Goal: Communication & Community: Answer question/provide support

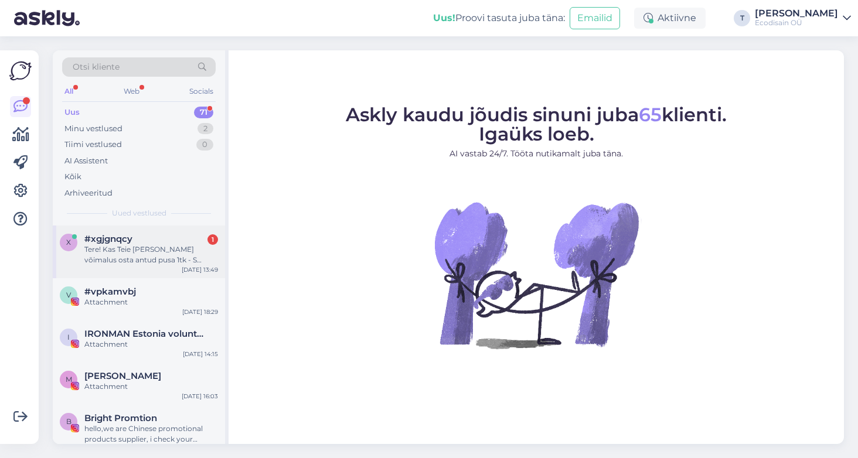
click at [141, 253] on div "Tere! Kas Teie [PERSON_NAME] võimalus osta antud pusa 1tk - S suuruses [PERSON_…" at bounding box center [151, 254] width 134 height 21
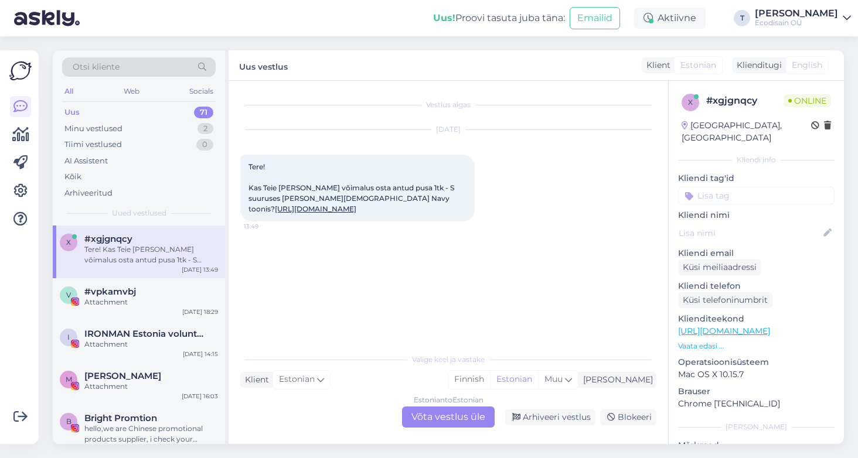
click at [454, 416] on div "Estonian to Estonian Võta vestlus üle" at bounding box center [448, 417] width 93 height 21
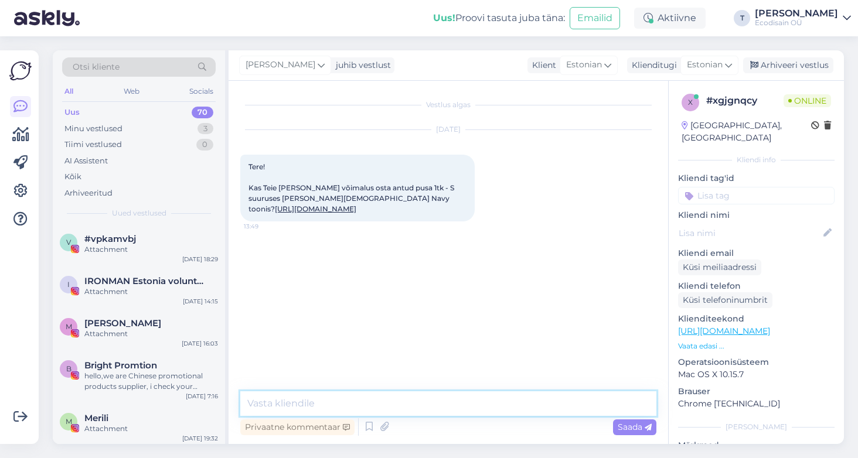
click at [281, 400] on textarea at bounding box center [448, 404] width 416 height 25
type textarea "Tere!"
type textarea "u"
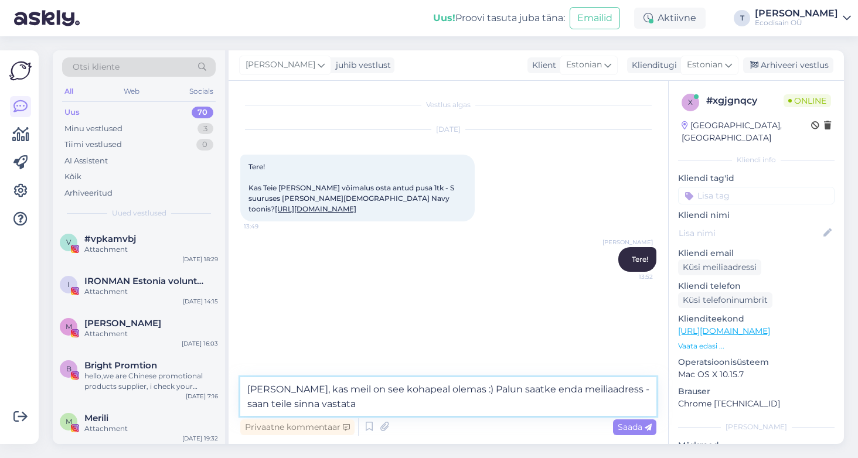
type textarea "[PERSON_NAME], kas meil on see kohapeal olemas :) Palun saatke enda meiliaadres…"
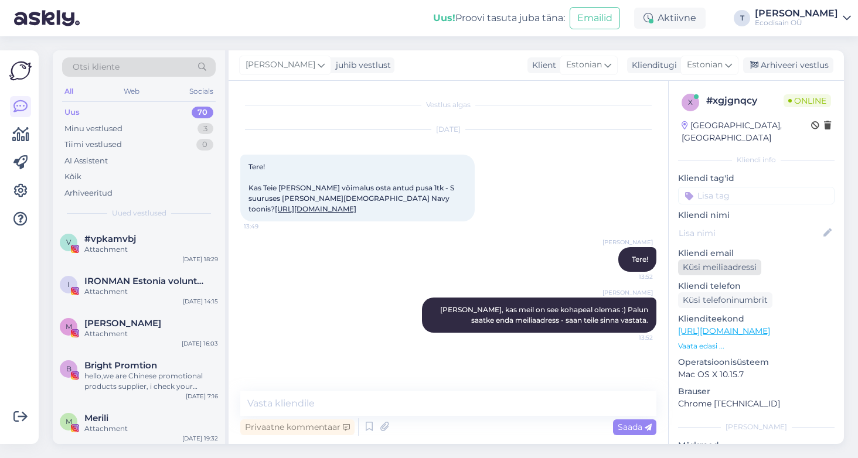
click at [736, 260] on div "Küsi meiliaadressi" at bounding box center [719, 268] width 83 height 16
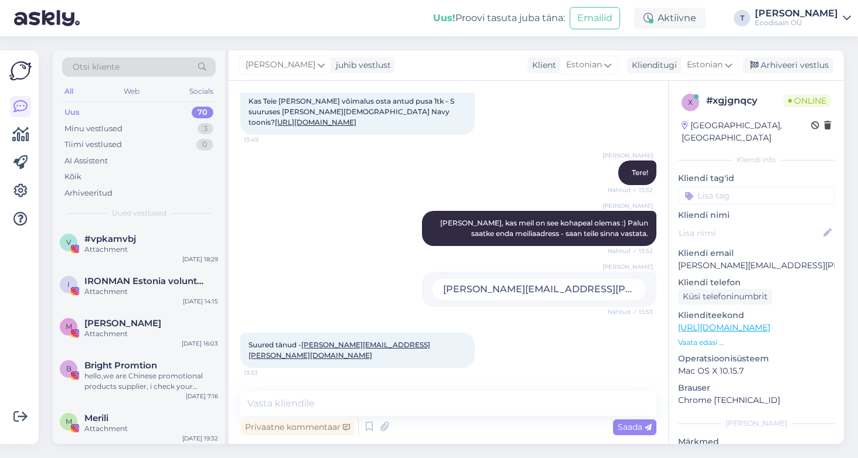
scroll to position [87, 0]
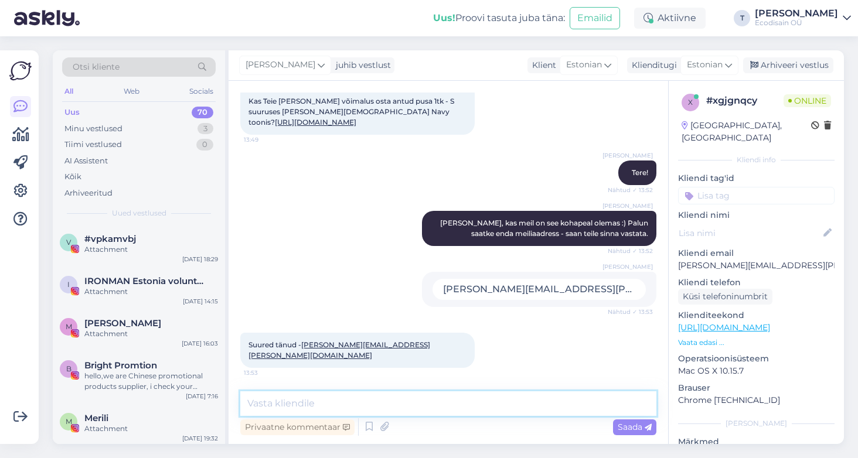
click at [323, 410] on textarea at bounding box center [448, 404] width 416 height 25
type textarea "[PERSON_NAME] [PERSON_NAME] kolleegi käest info saanud :)"
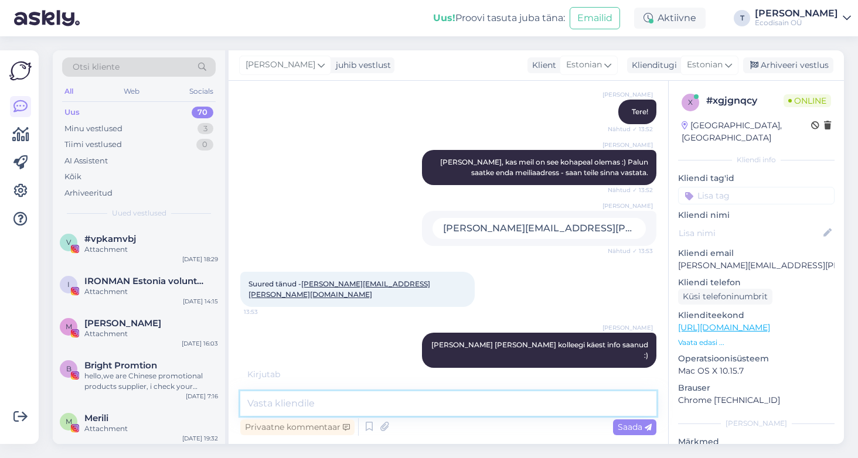
scroll to position [198, 0]
